Goal: Task Accomplishment & Management: Complete application form

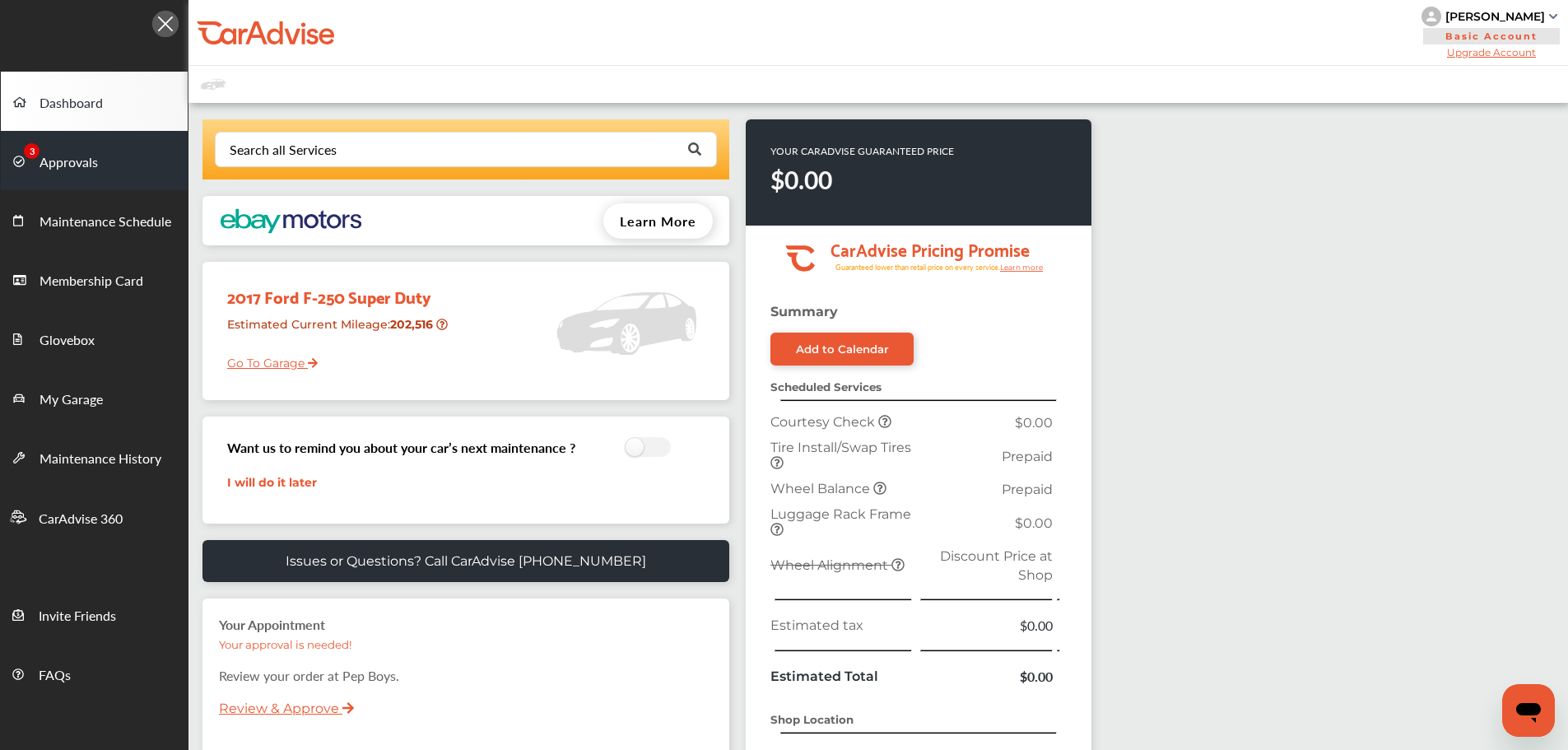
click at [59, 174] on span "Approvals" at bounding box center [68, 162] width 59 height 21
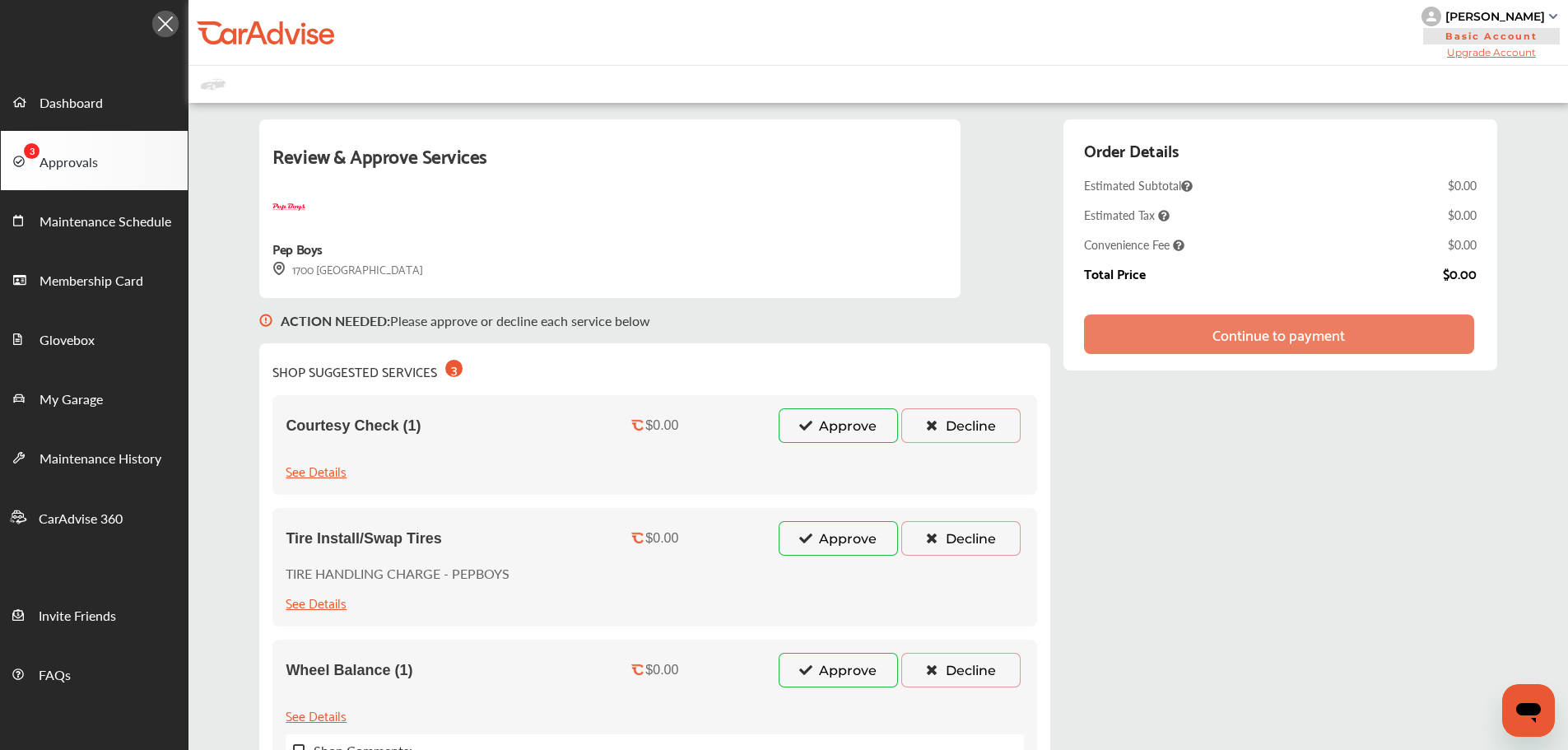
click at [814, 425] on button "Approve" at bounding box center [839, 425] width 119 height 35
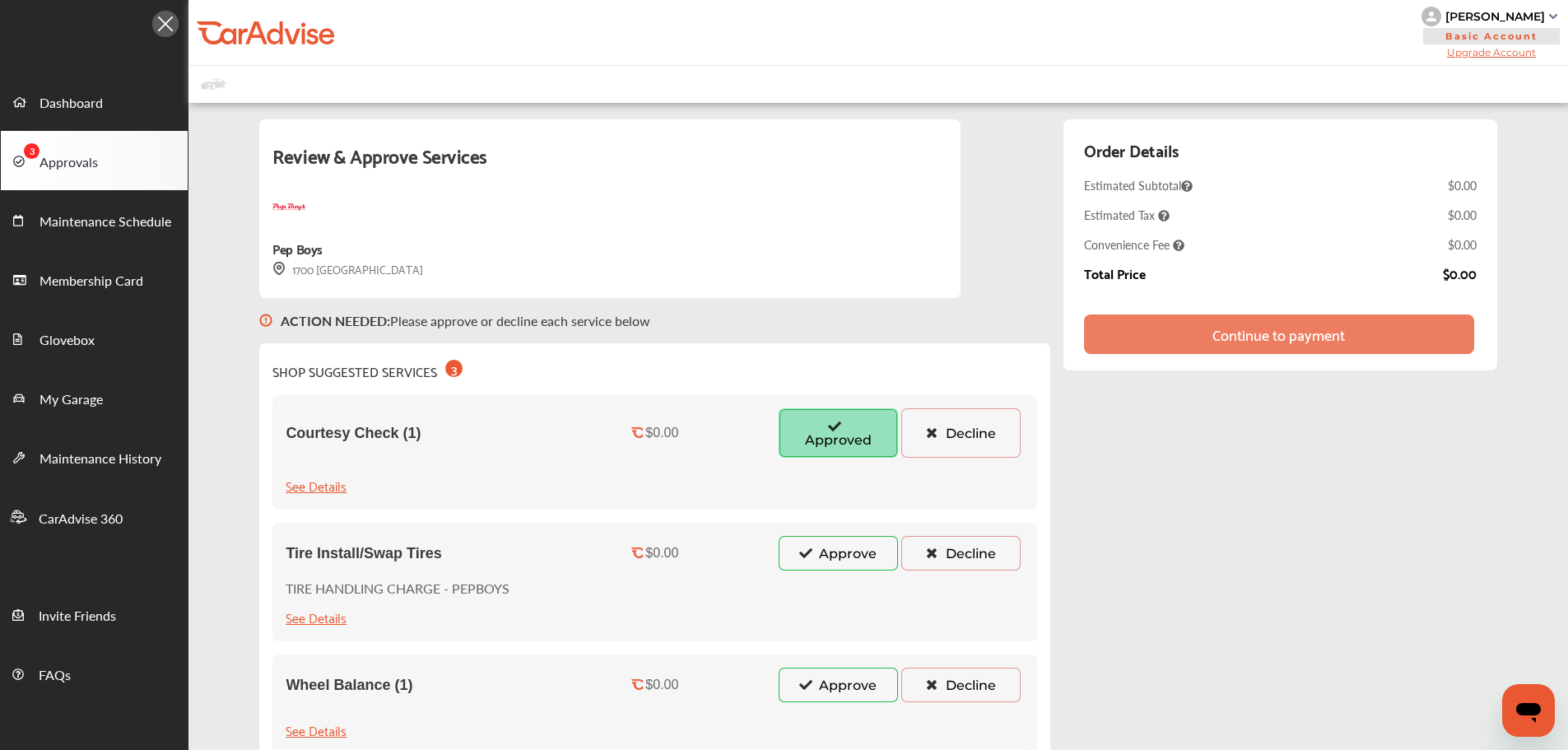
click at [815, 556] on button "Approve" at bounding box center [839, 553] width 119 height 35
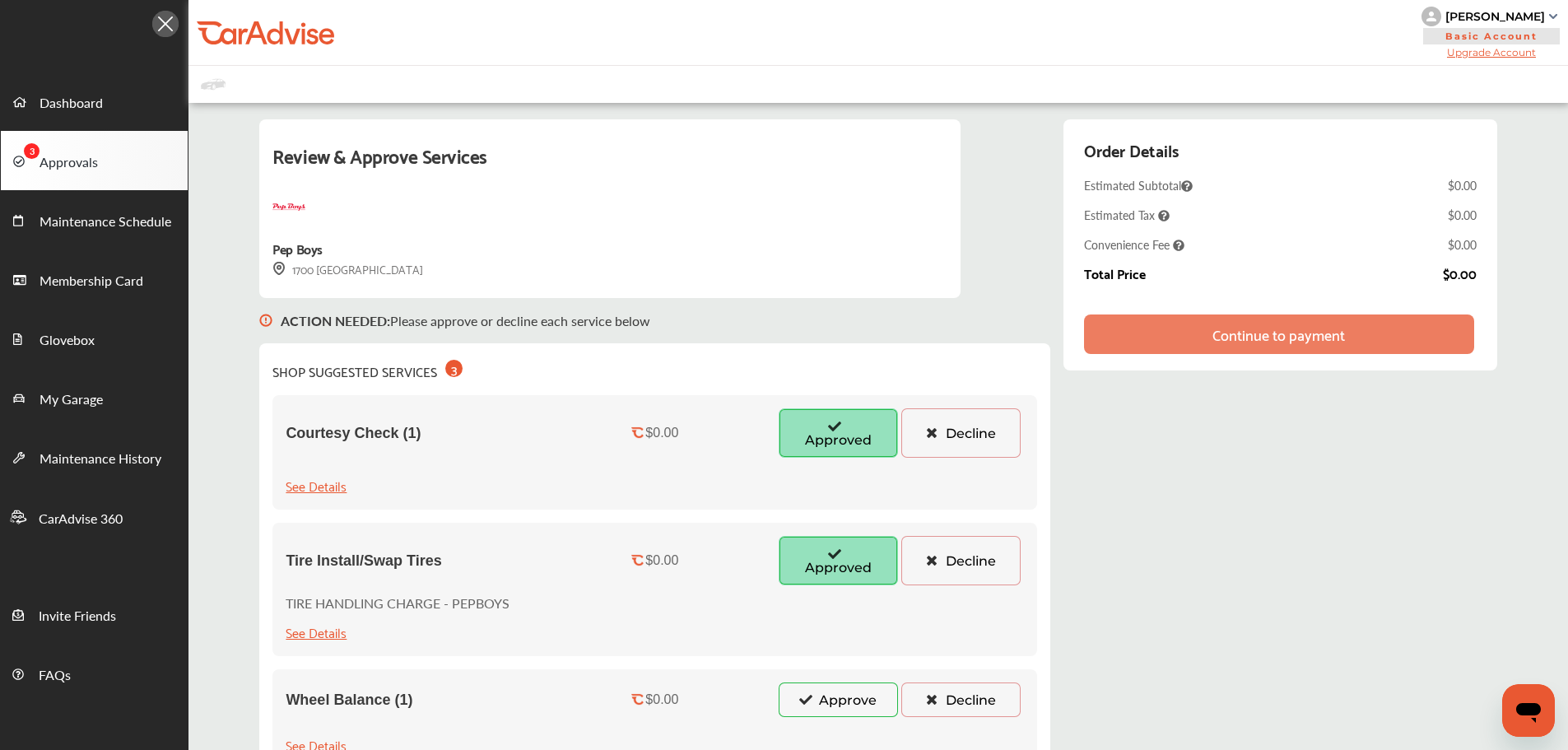
click at [794, 693] on button "Approve" at bounding box center [839, 699] width 119 height 35
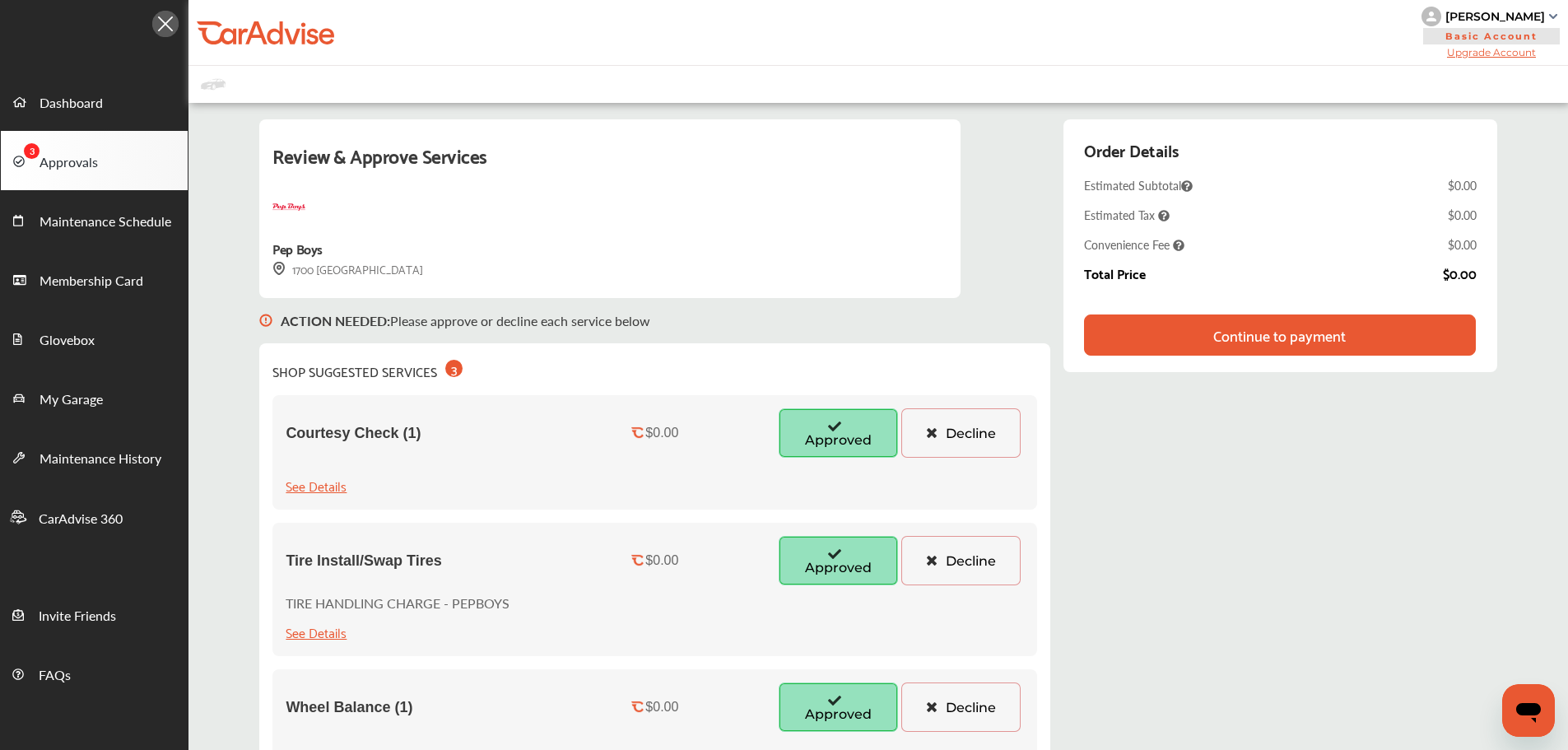
click at [1084, 330] on div "Continue to payment" at bounding box center [1279, 335] width 391 height 41
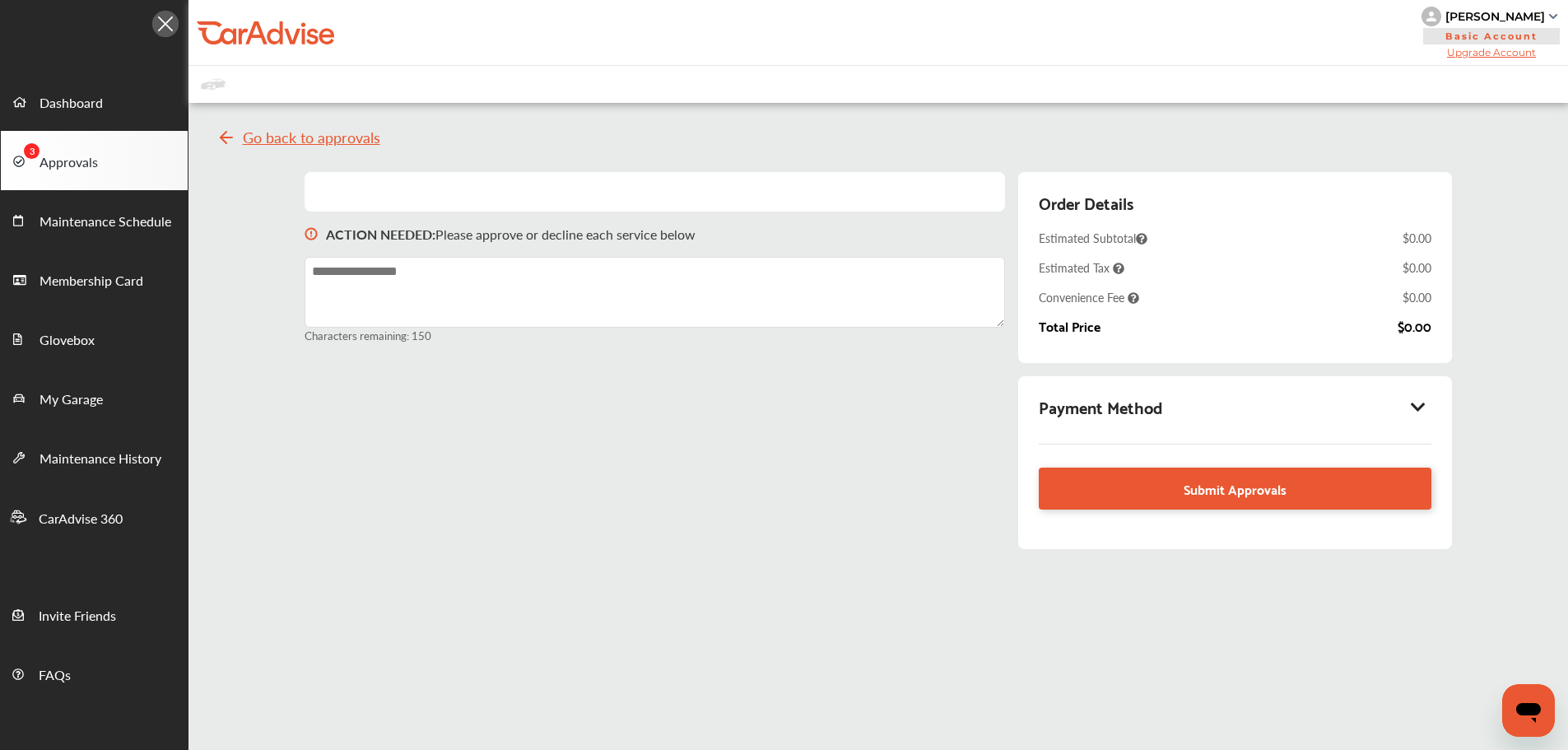
click at [1422, 401] on icon at bounding box center [1418, 406] width 20 height 16
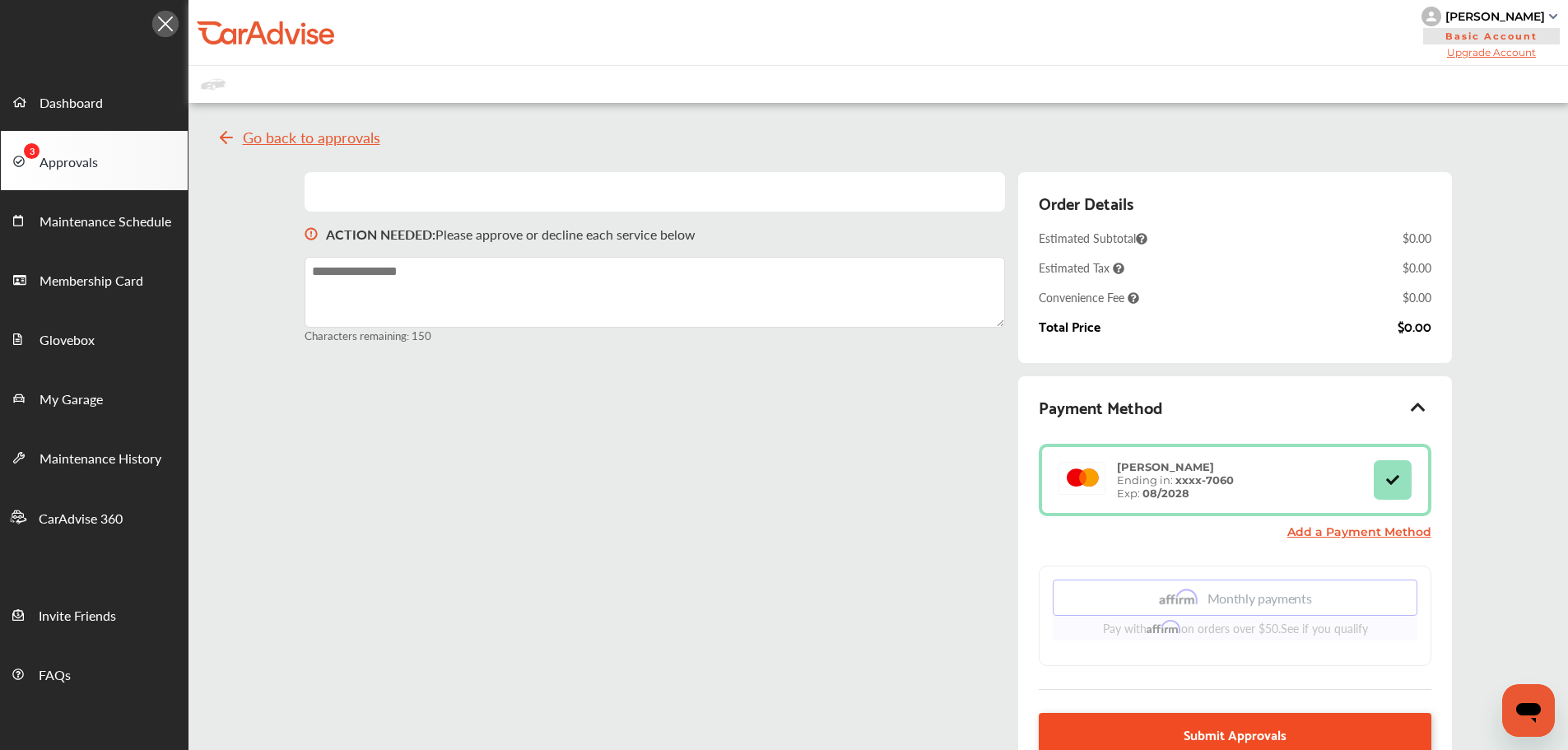
click at [1244, 733] on span "Submit Approvals" at bounding box center [1235, 733] width 103 height 22
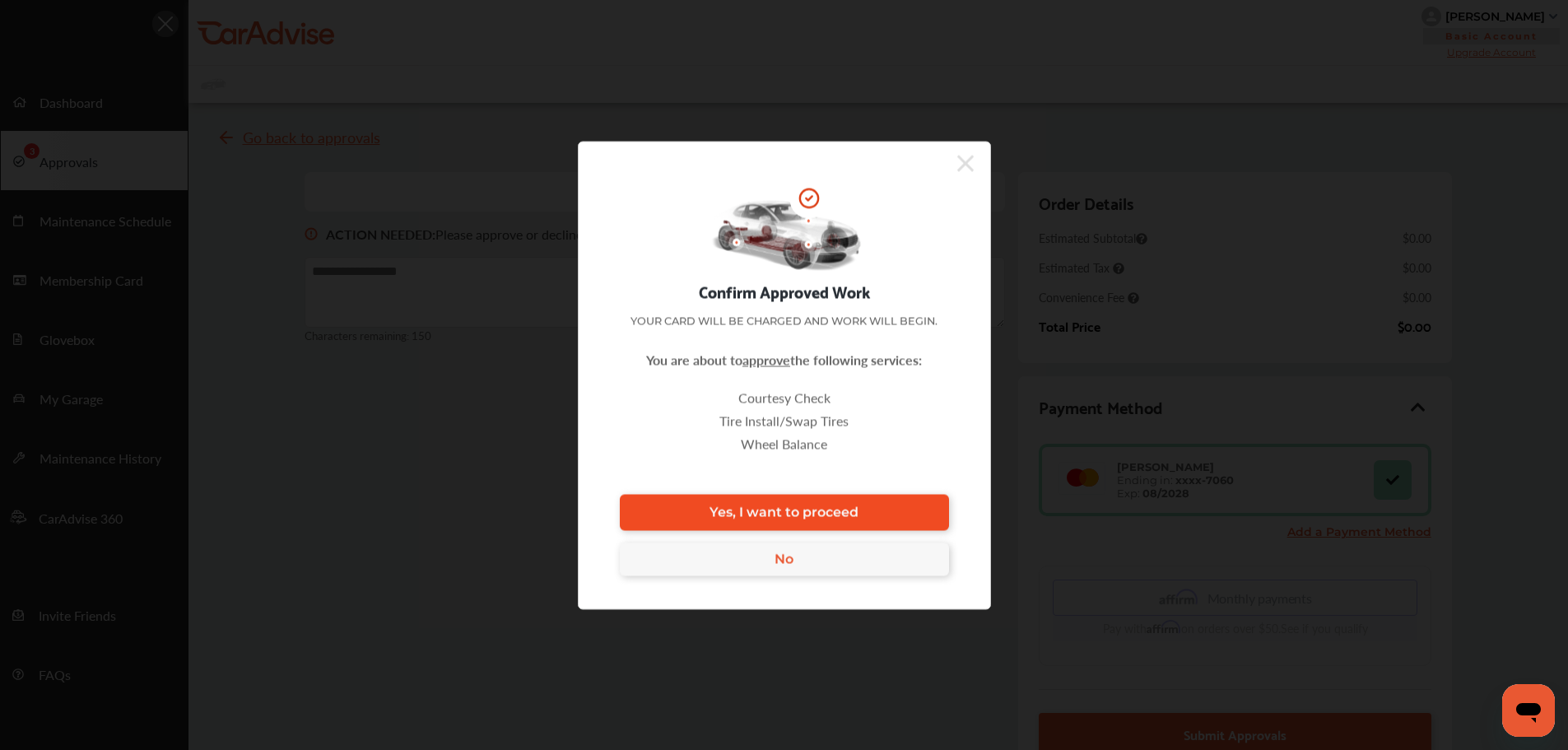
click at [746, 511] on span "Yes, I want to proceed" at bounding box center [784, 512] width 149 height 15
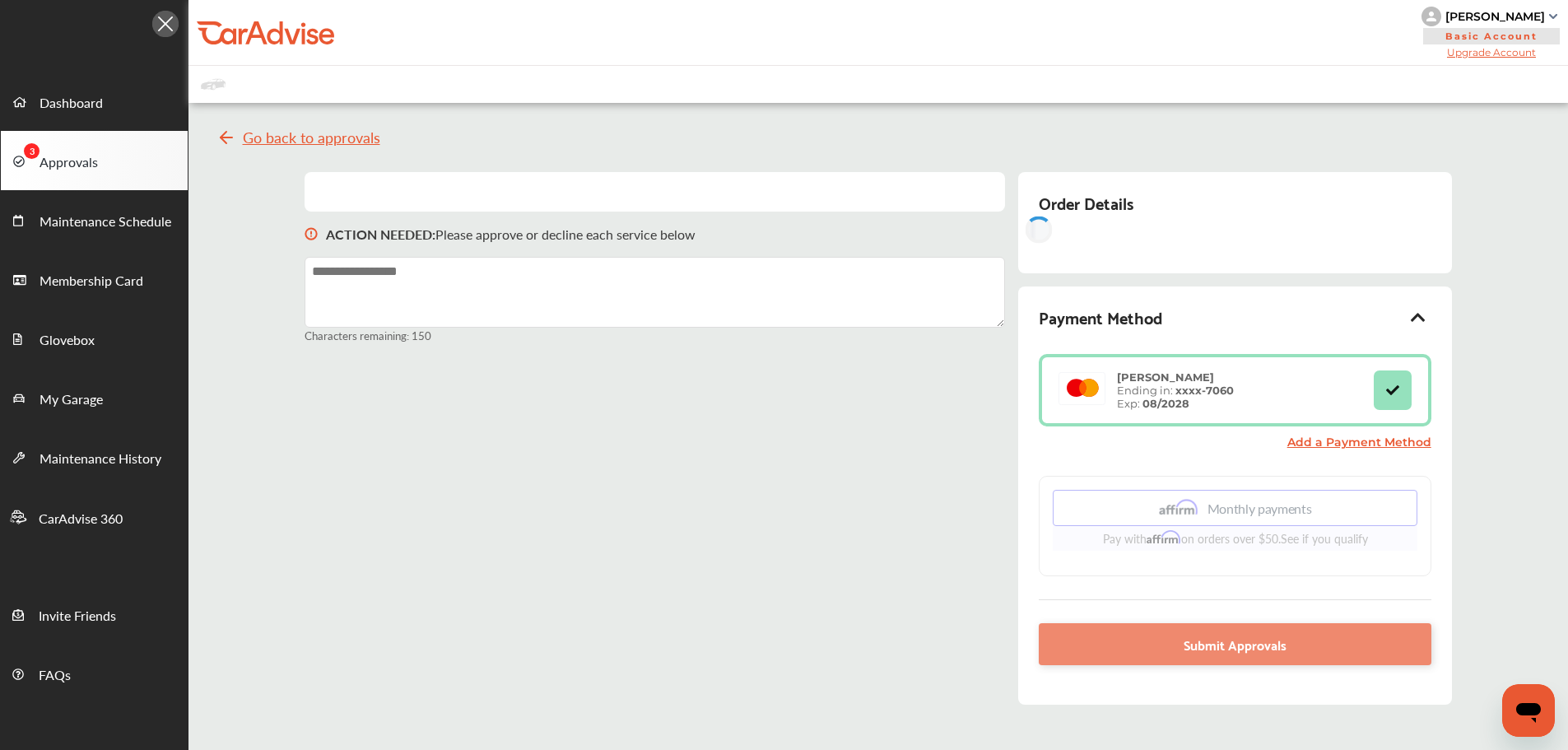
scroll to position [5, 0]
